Goal: Ask a question

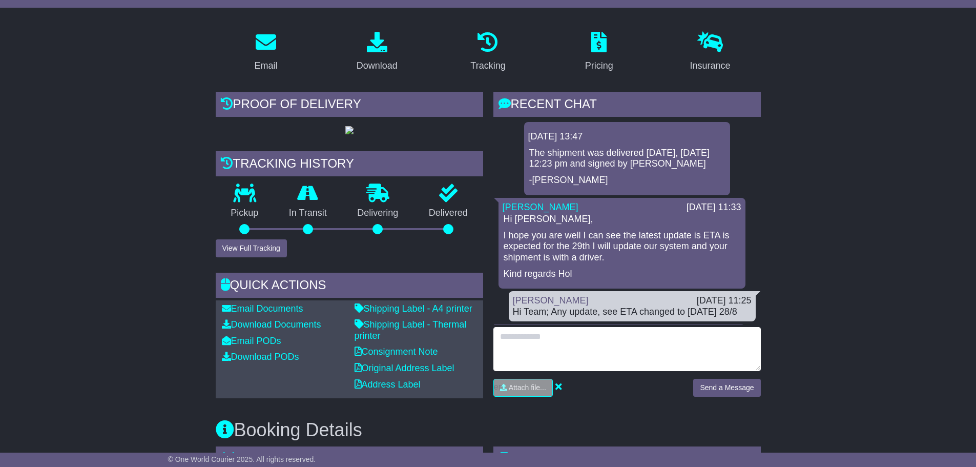
click at [679, 346] on textarea at bounding box center [626, 349] width 267 height 44
type textarea "**********"
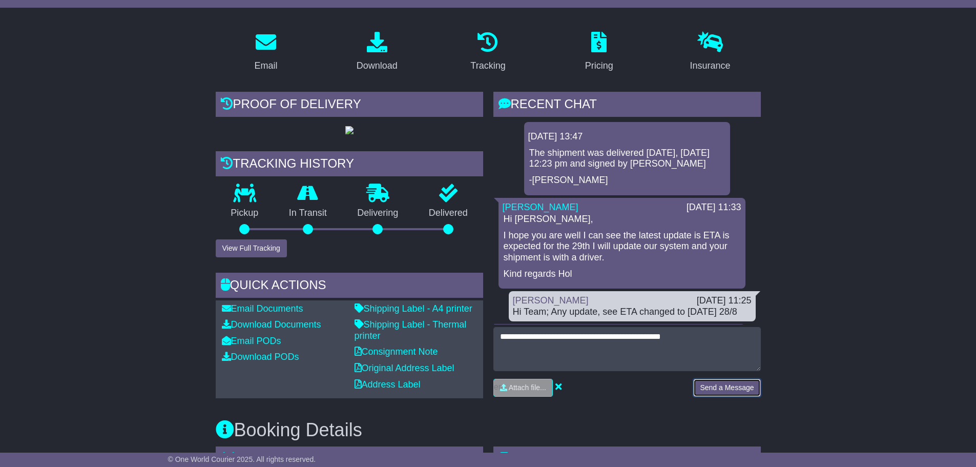
click at [730, 386] on button "Send a Message" at bounding box center [726, 387] width 67 height 18
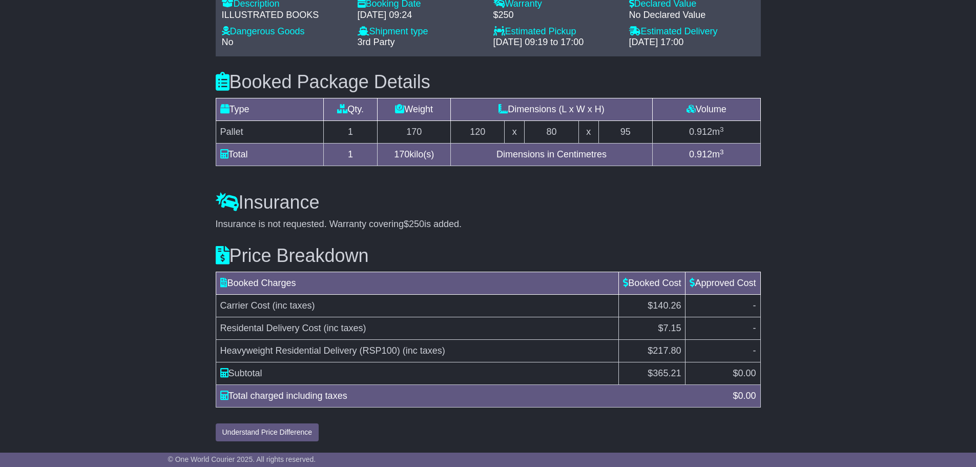
scroll to position [873, 0]
